Goal: Navigation & Orientation: Find specific page/section

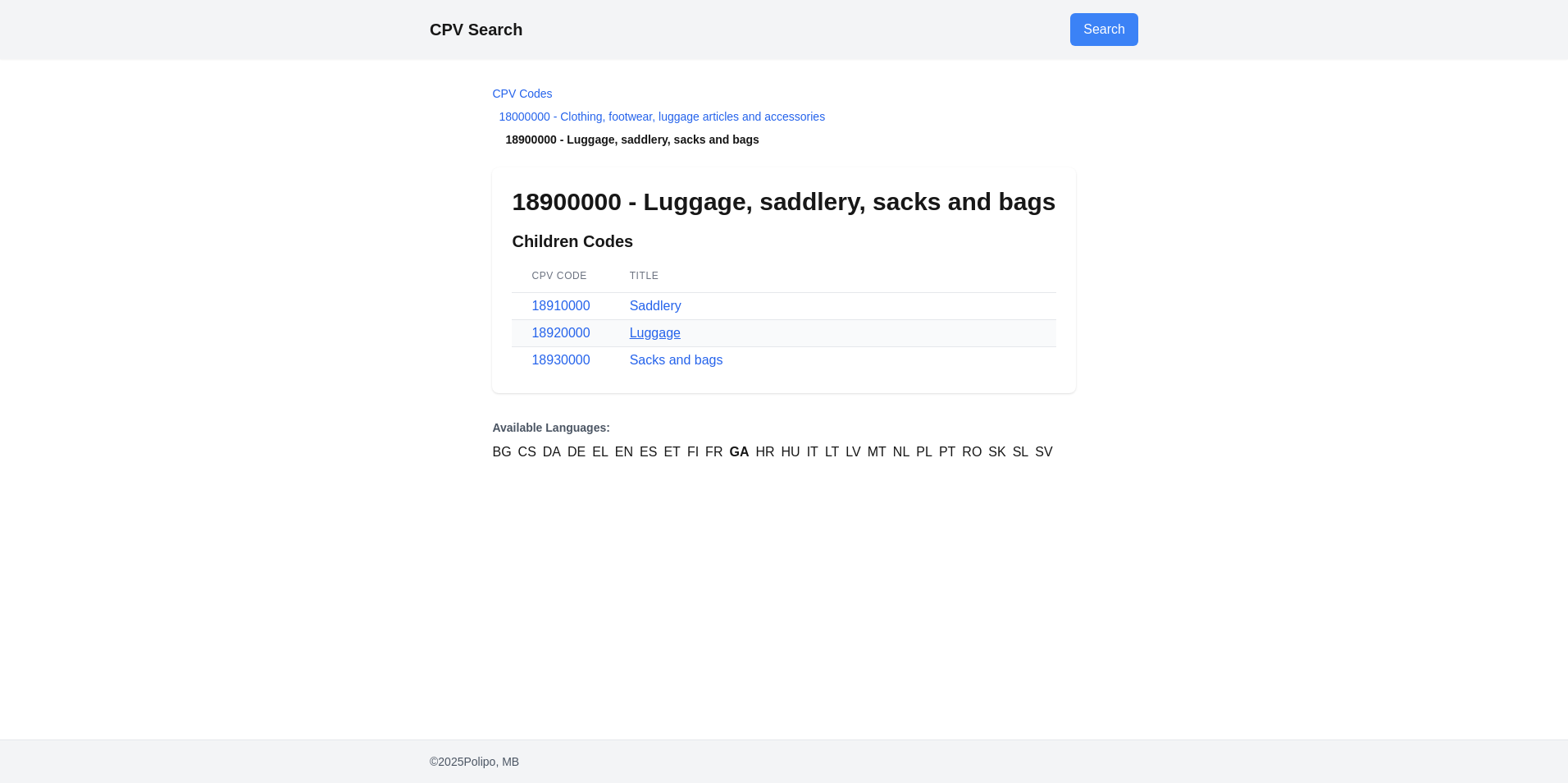
click at [656, 334] on link "Luggage" at bounding box center [655, 332] width 51 height 14
click at [673, 364] on link "Sacks and bags" at bounding box center [676, 359] width 93 height 14
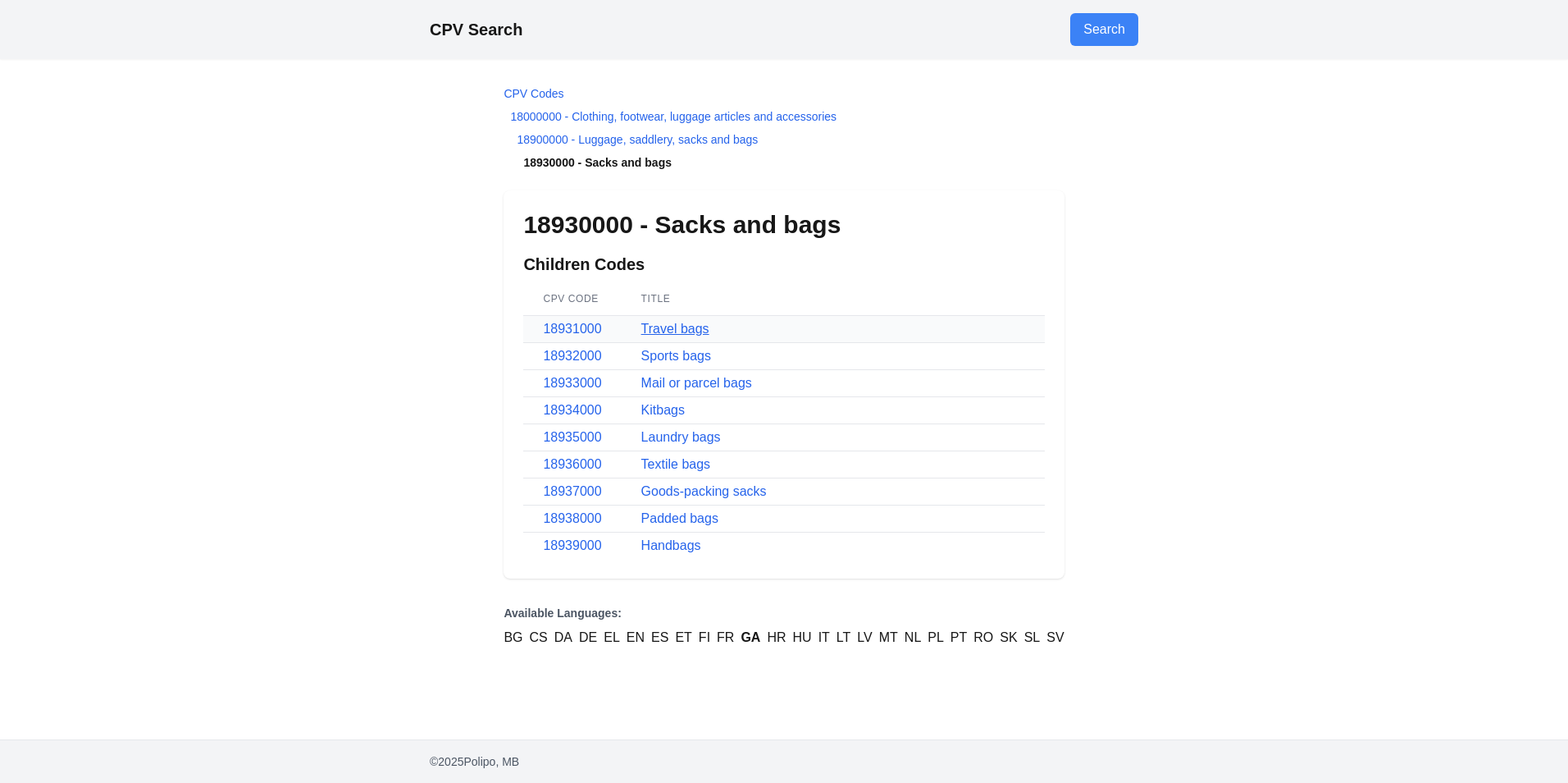
click at [666, 325] on link "Travel bags" at bounding box center [675, 328] width 68 height 14
click at [680, 358] on link "Sports bags" at bounding box center [676, 355] width 69 height 14
click at [662, 403] on link "Kitbags" at bounding box center [662, 409] width 43 height 14
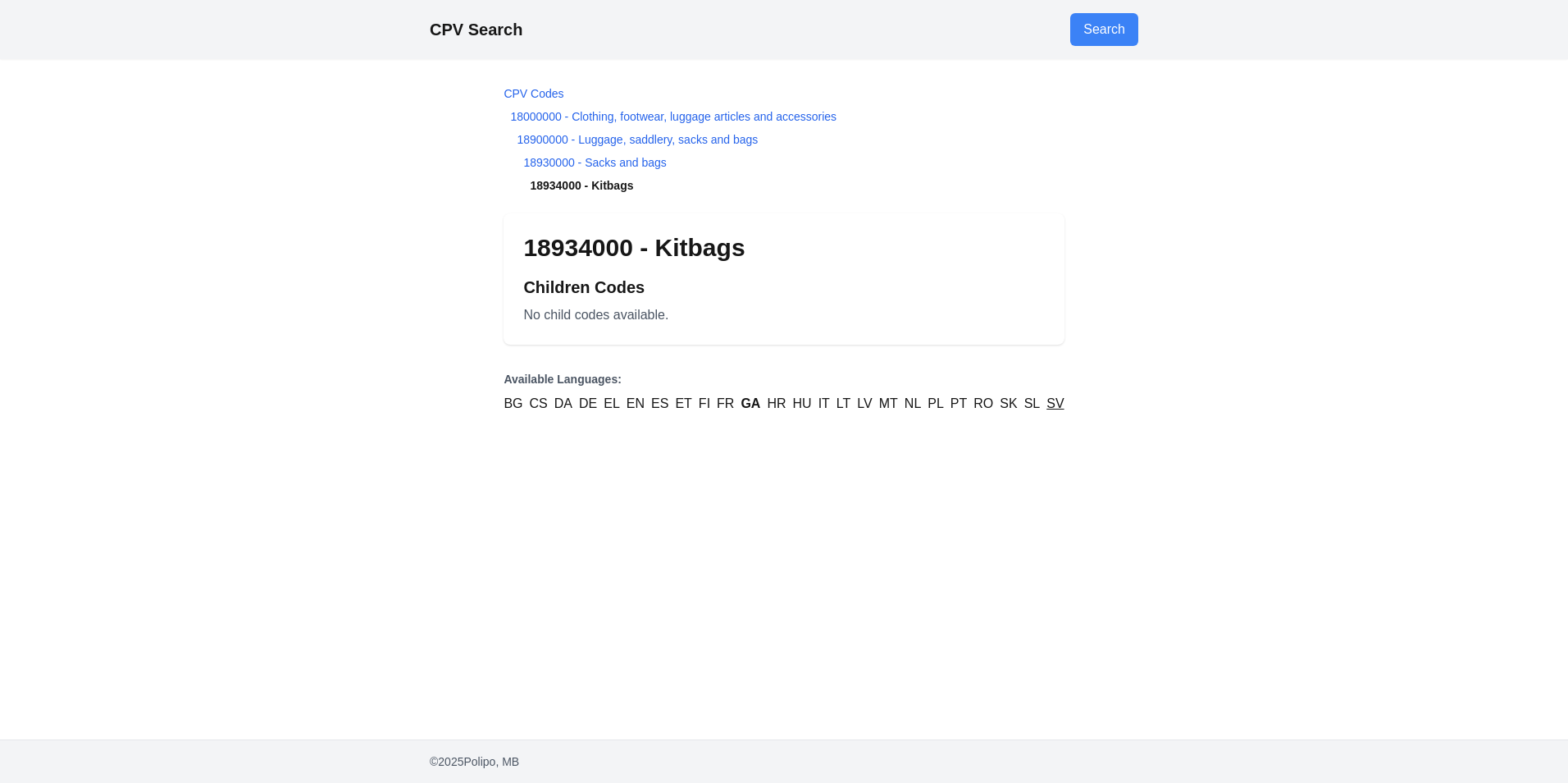
click at [1054, 407] on link "SV" at bounding box center [1055, 403] width 17 height 19
